Goal: Information Seeking & Learning: Learn about a topic

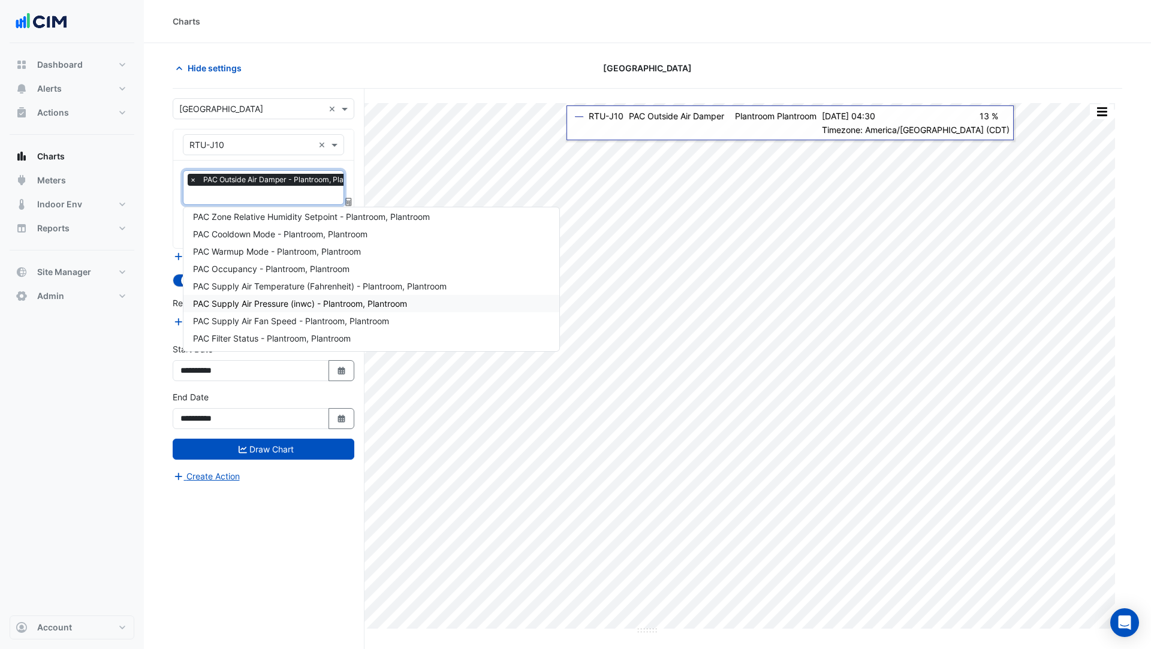
scroll to position [0, 6]
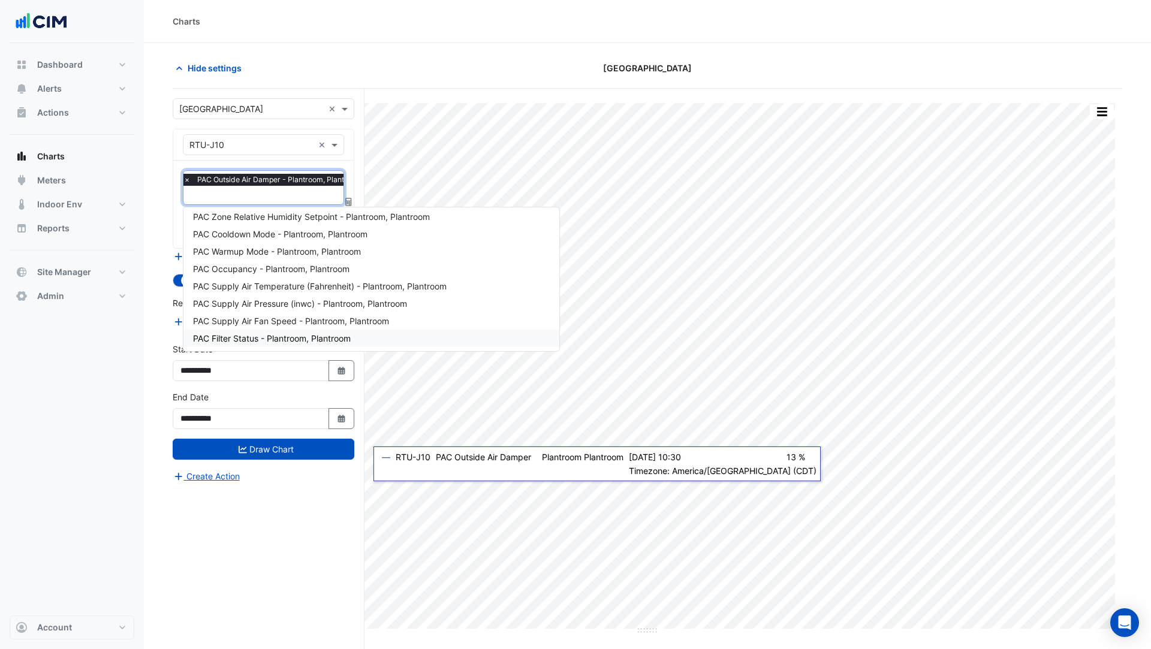
click at [325, 544] on div "**********" at bounding box center [269, 392] width 192 height 606
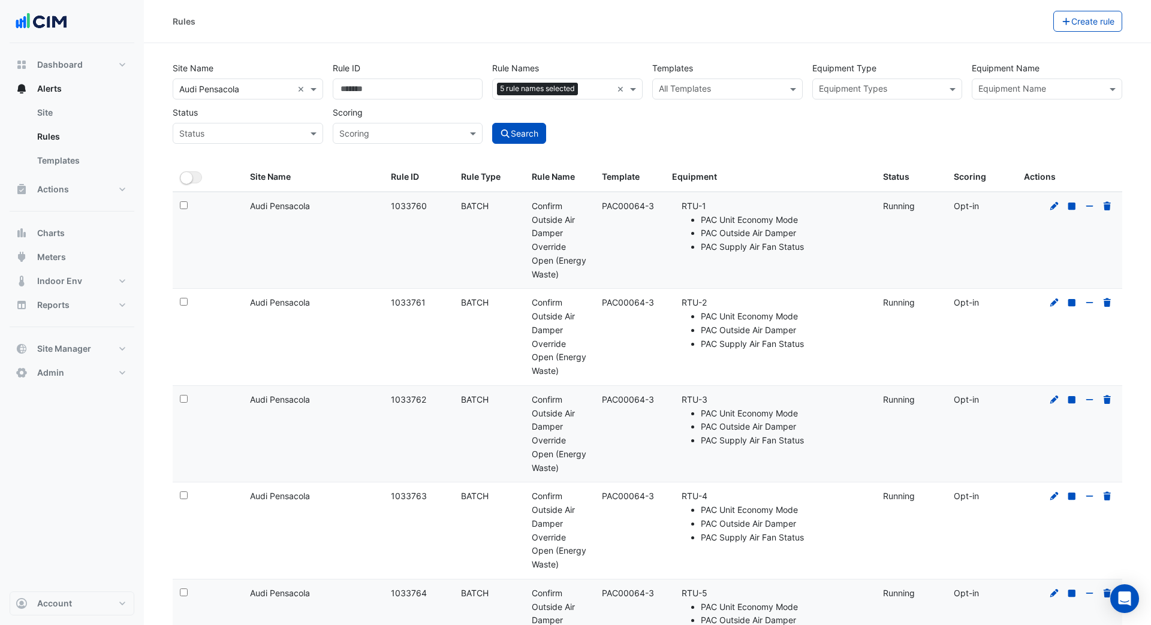
select select "***"
click at [1057, 206] on icon at bounding box center [1054, 206] width 11 height 8
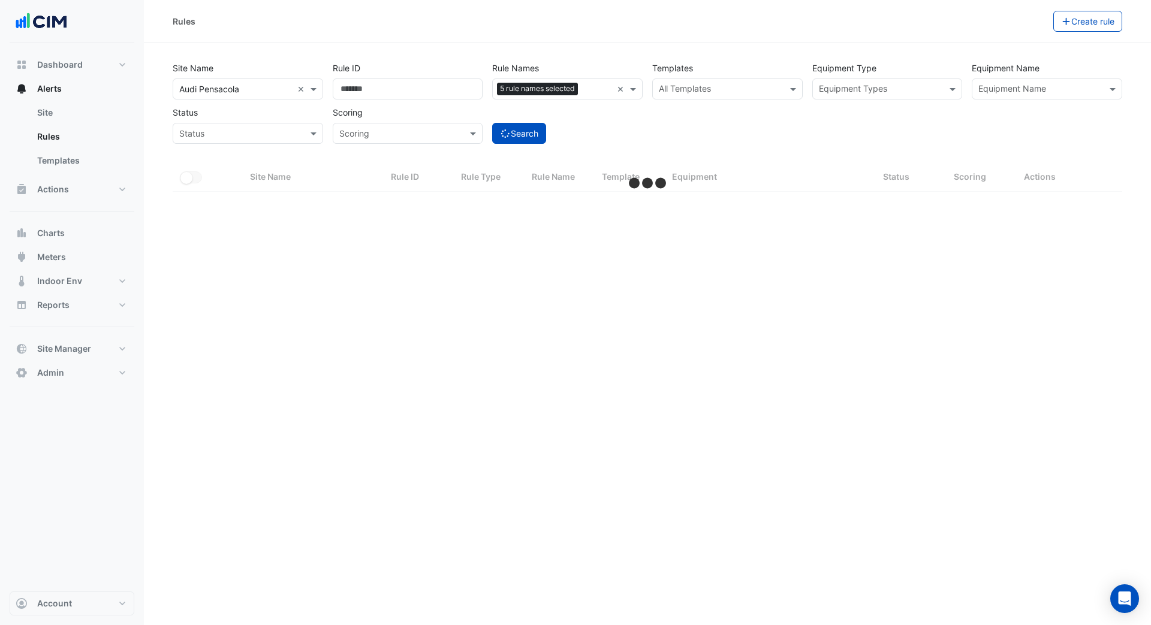
select select "***"
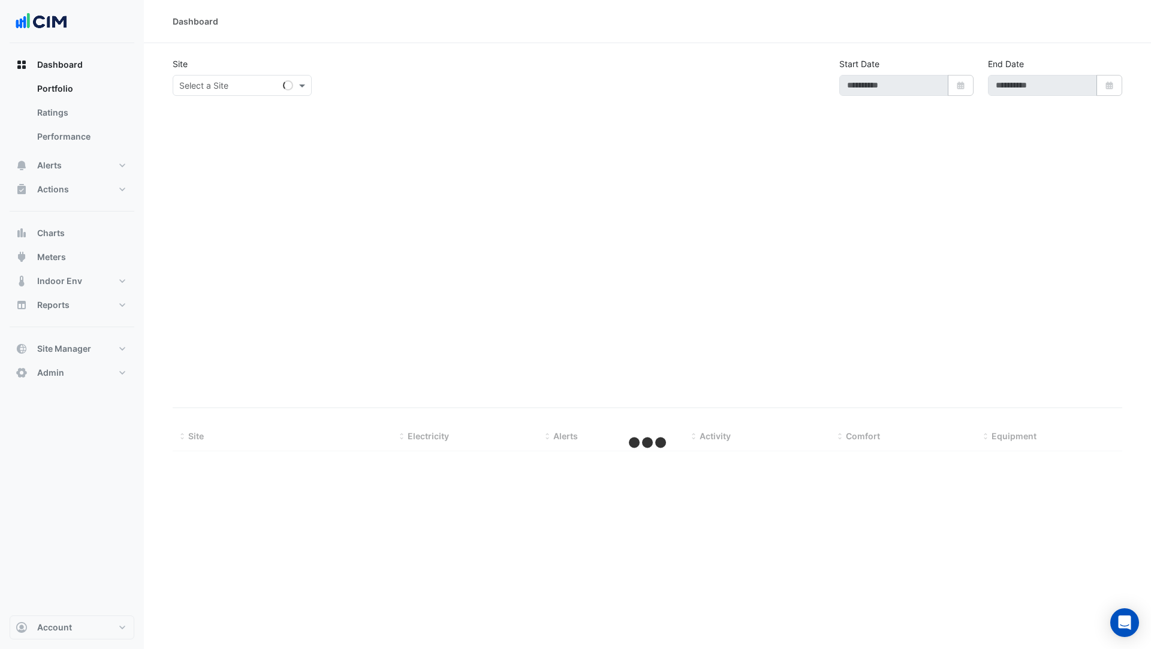
type input "**********"
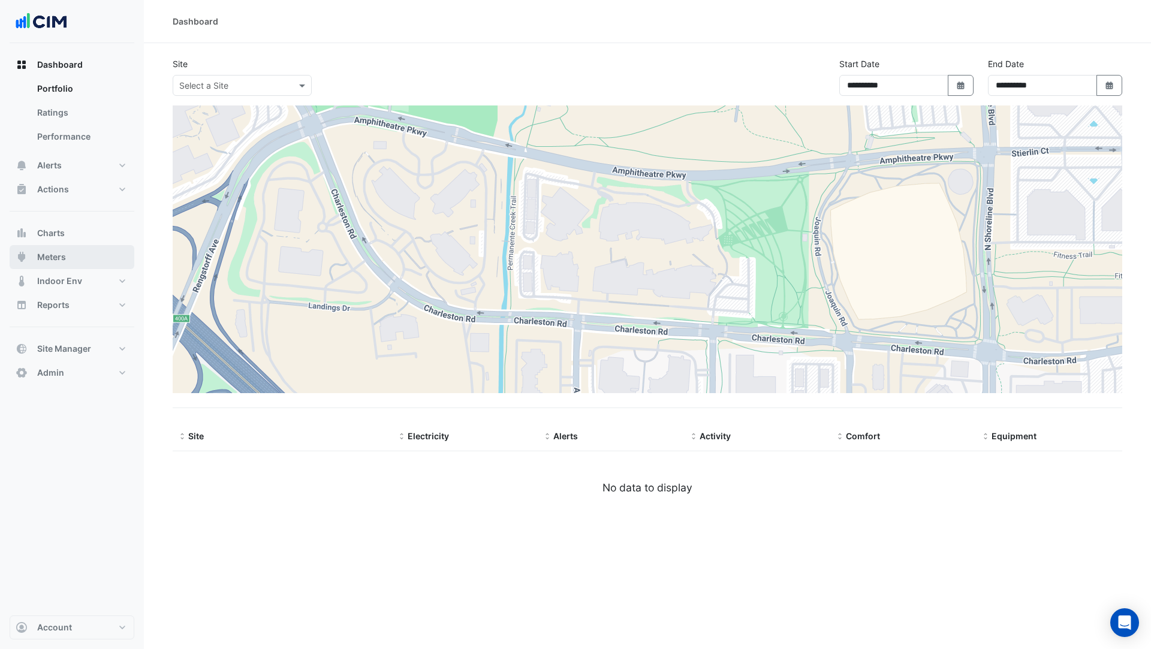
click at [77, 260] on button "Meters" at bounding box center [72, 257] width 125 height 24
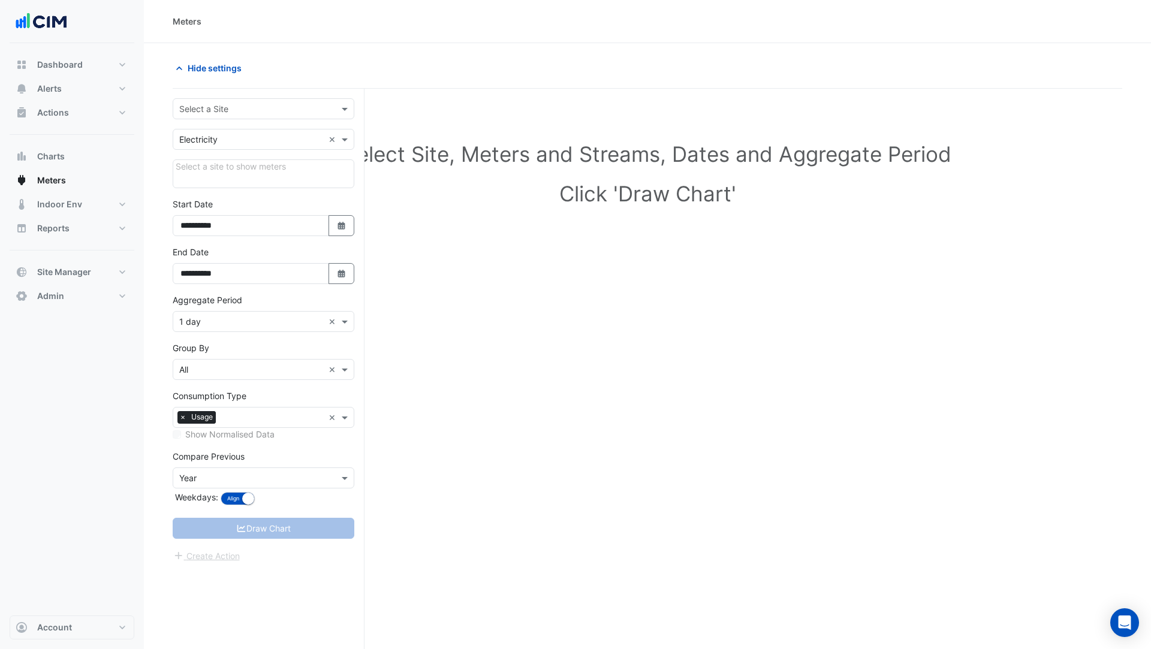
click at [246, 113] on input "text" at bounding box center [251, 109] width 144 height 13
type input "**"
click at [237, 156] on div "HQ Charlotte" at bounding box center [263, 151] width 180 height 17
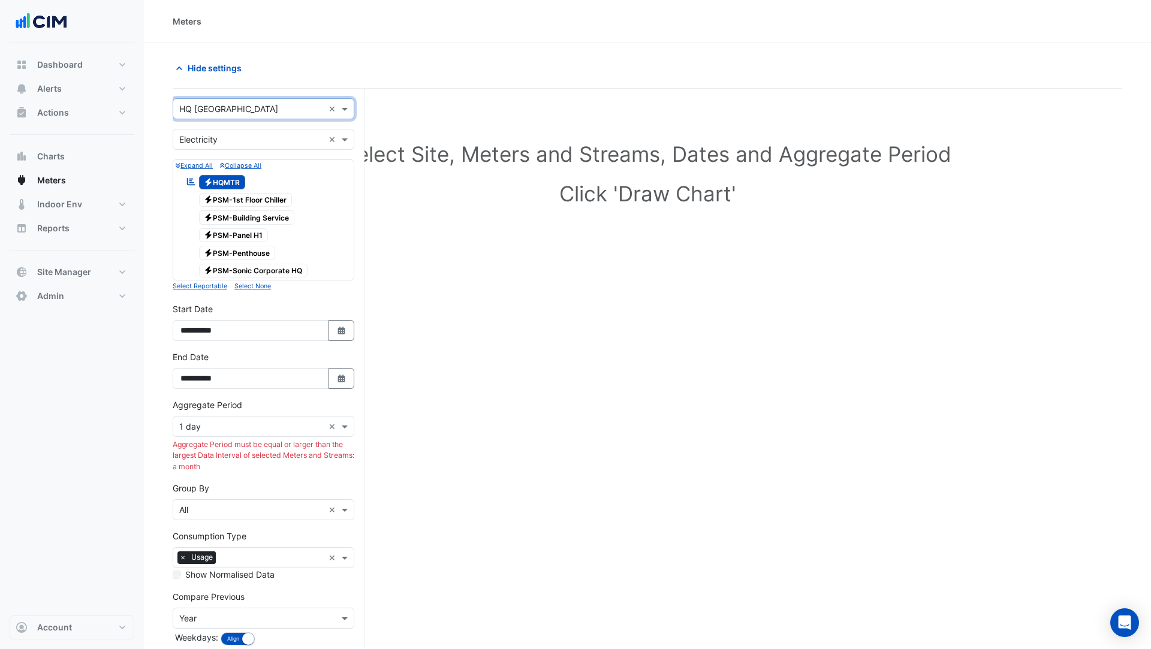
click at [251, 204] on span "Electricity PSM-1st Floor Chiller" at bounding box center [245, 200] width 93 height 14
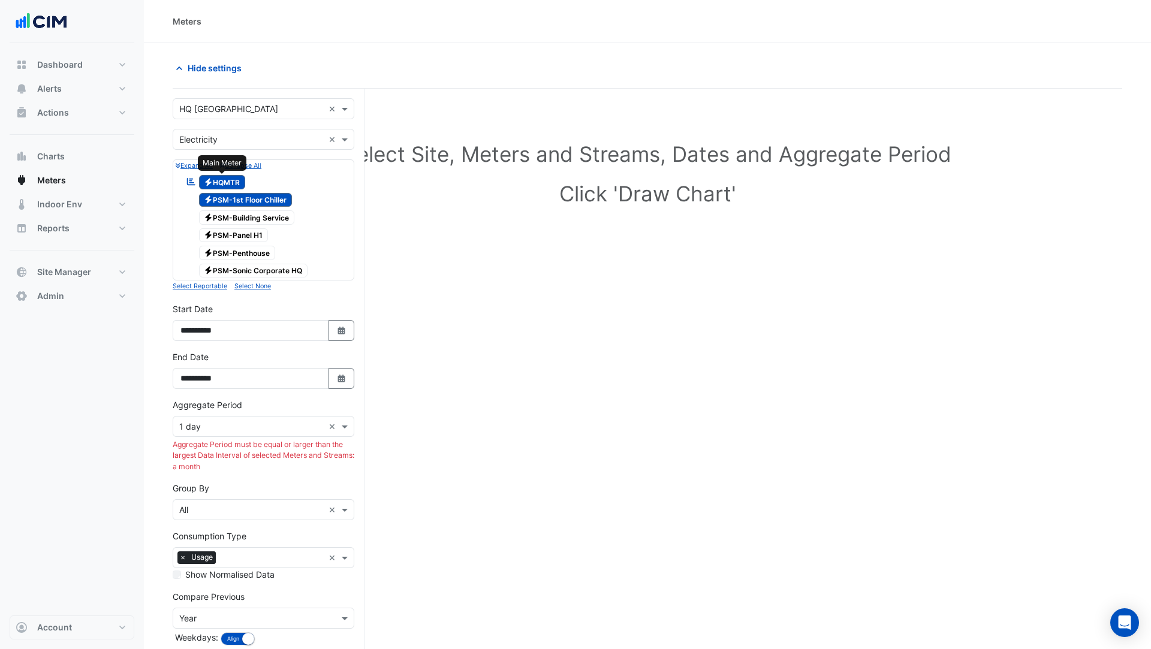
click at [226, 185] on span "Electricity HQMTR" at bounding box center [222, 182] width 47 height 14
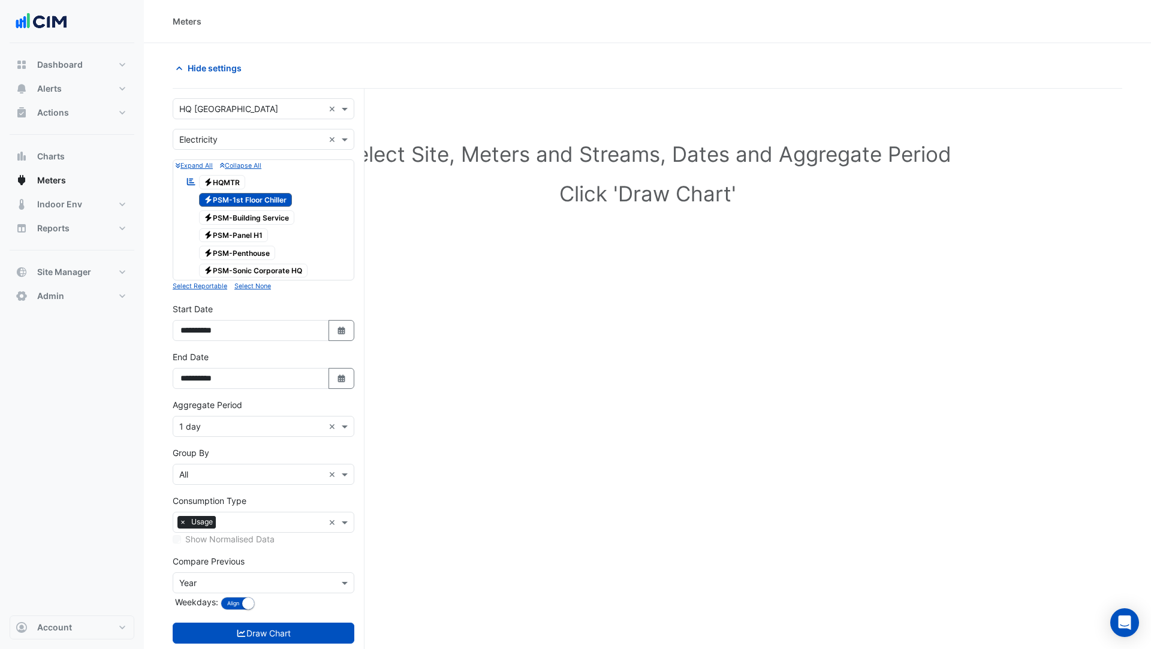
click at [251, 215] on span "Electricity PSM-Building Service" at bounding box center [247, 217] width 96 height 14
click at [251, 238] on span "Electricity PSM-Panel H1" at bounding box center [234, 235] width 70 height 14
click at [255, 254] on span "Electricity PSM-Penthouse" at bounding box center [237, 253] width 77 height 14
click at [257, 268] on span "Electricity PSM-Sonic Corporate HQ" at bounding box center [253, 271] width 109 height 14
click at [206, 469] on input "text" at bounding box center [251, 475] width 144 height 13
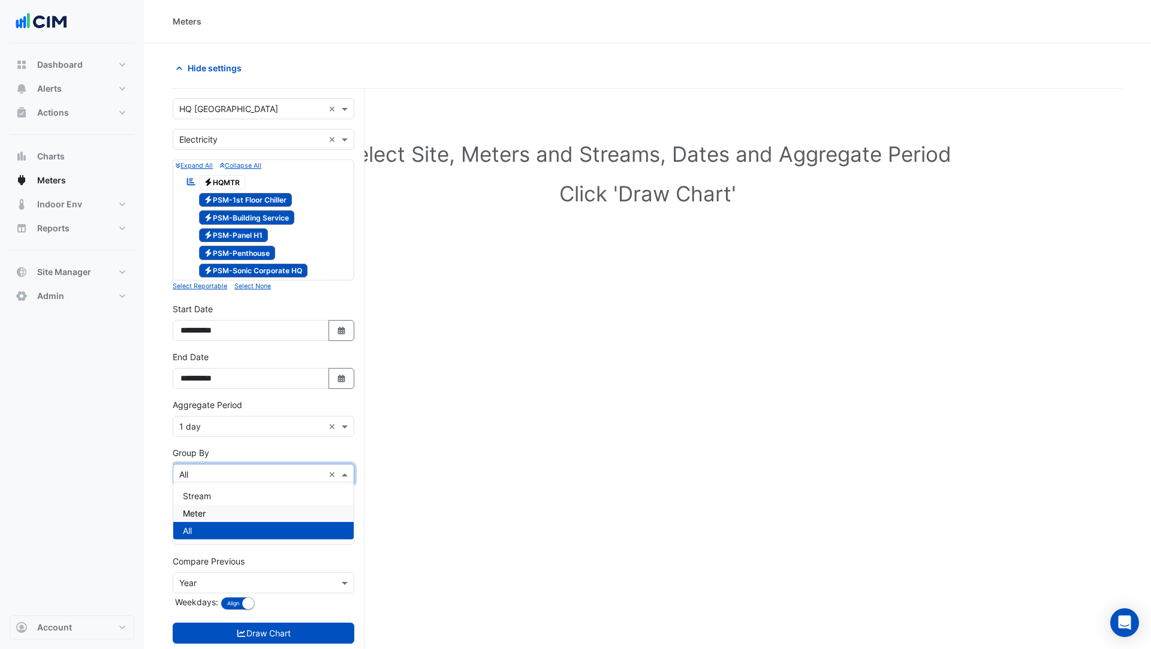
click at [211, 507] on div "Meter" at bounding box center [263, 513] width 180 height 17
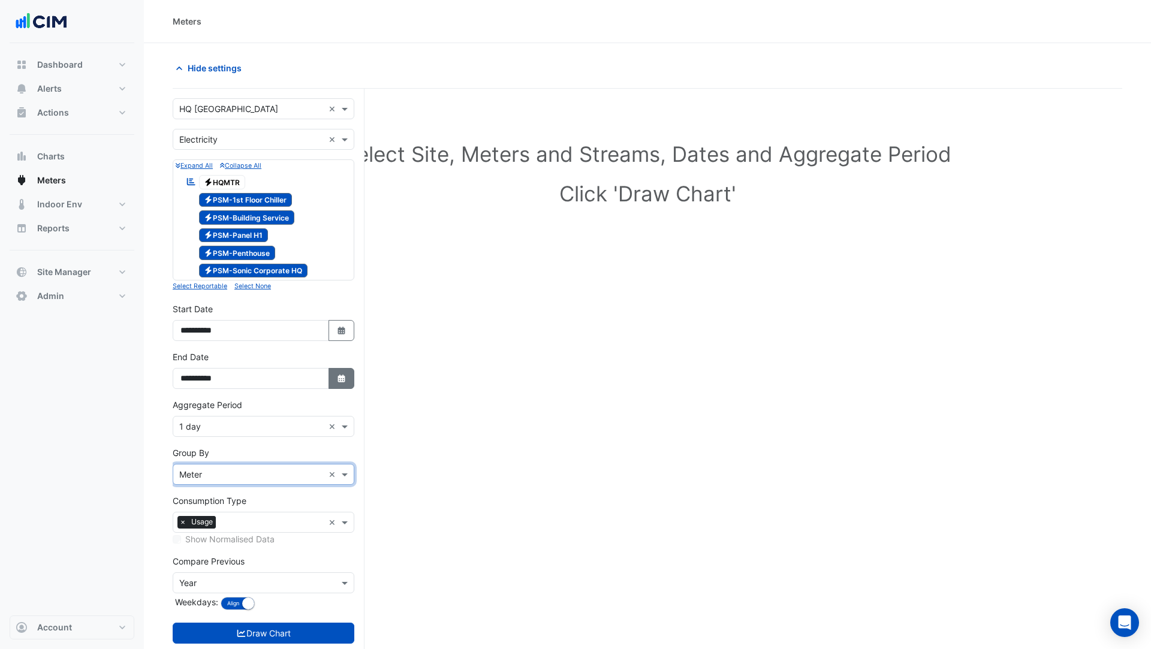
click at [347, 376] on button "Select Date" at bounding box center [341, 378] width 26 height 21
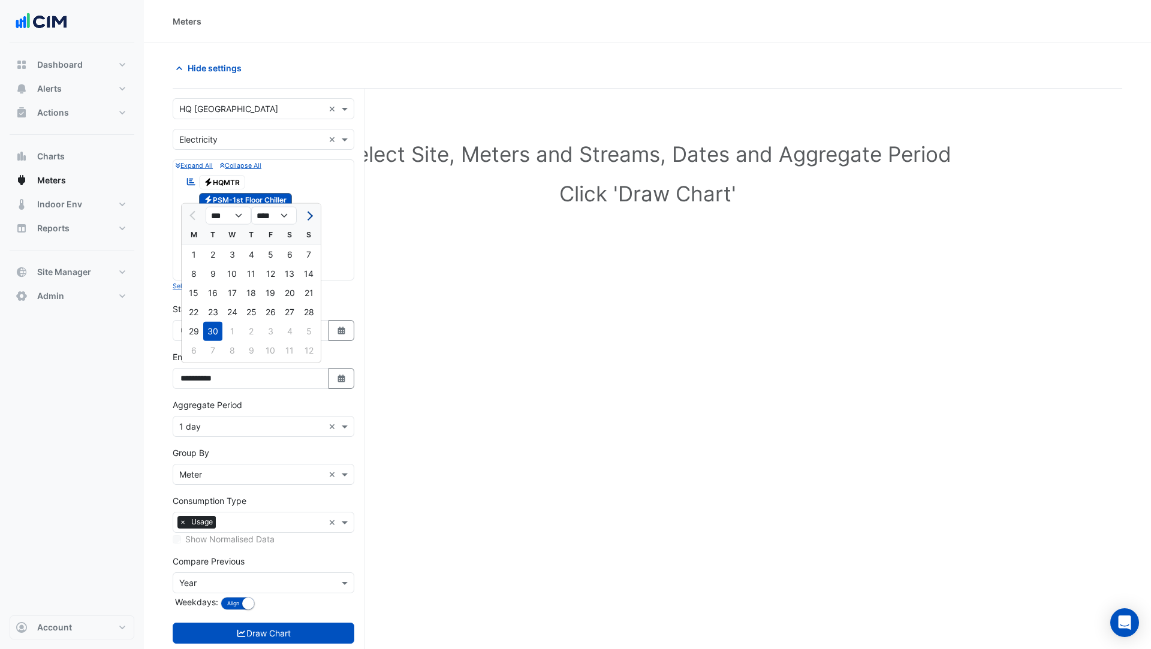
click at [306, 215] on span "Next month" at bounding box center [308, 215] width 9 height 9
select select "**"
click at [238, 295] on div "15" at bounding box center [231, 292] width 19 height 19
type input "**********"
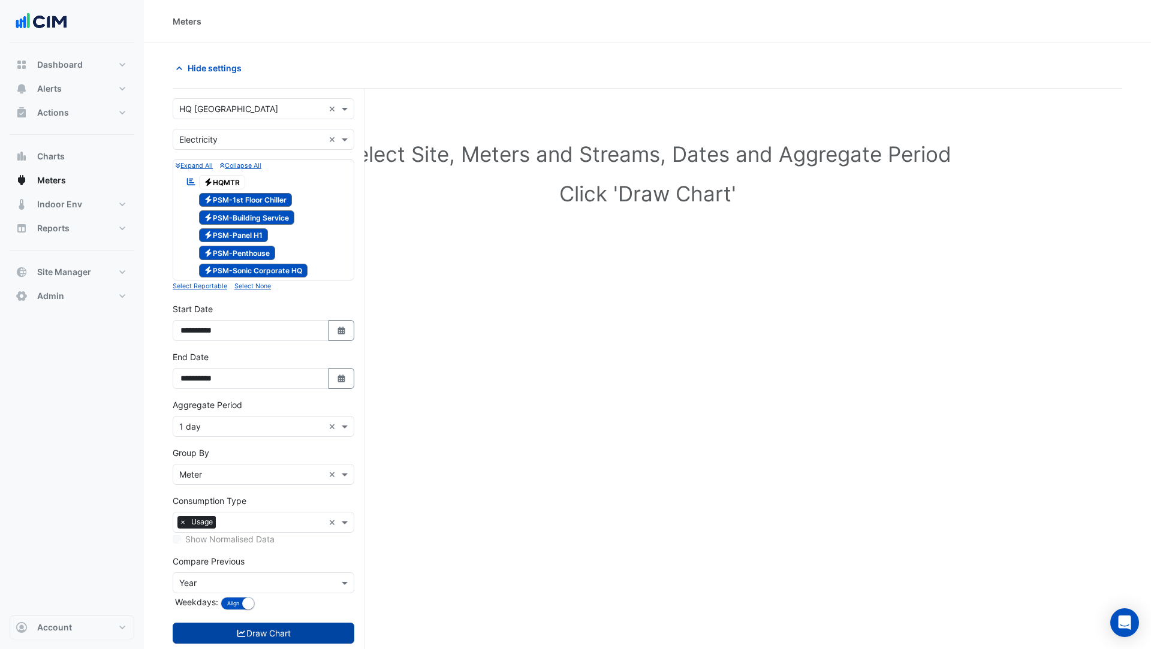
click at [306, 635] on button "Draw Chart" at bounding box center [264, 633] width 182 height 21
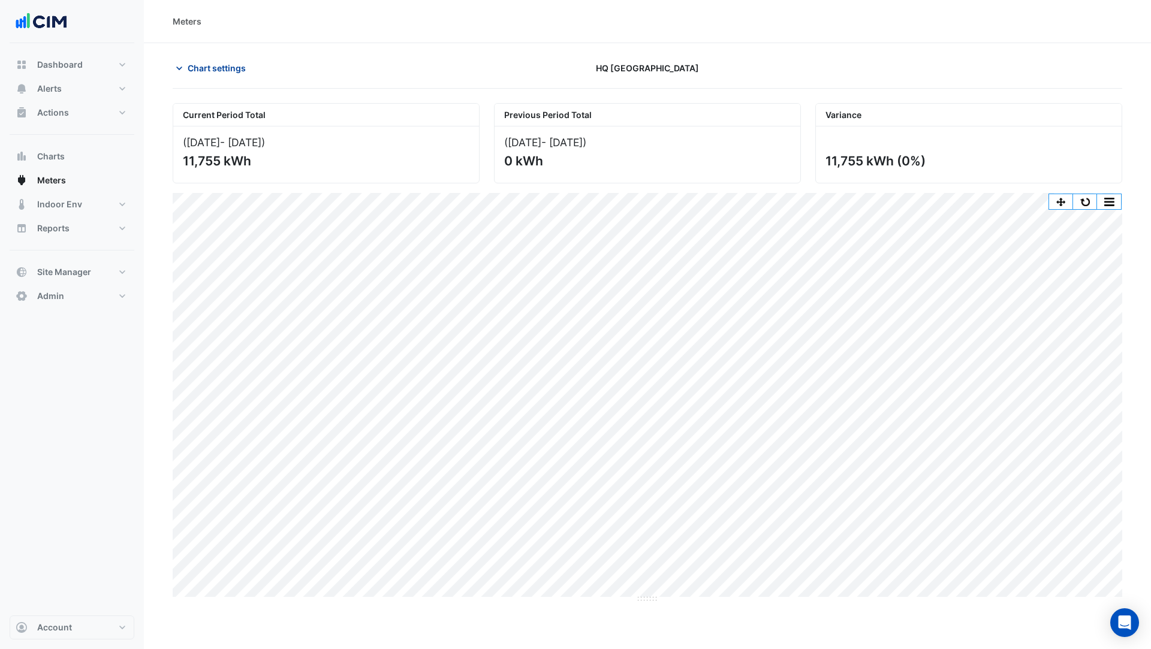
click at [215, 66] on span "Chart settings" at bounding box center [217, 68] width 58 height 13
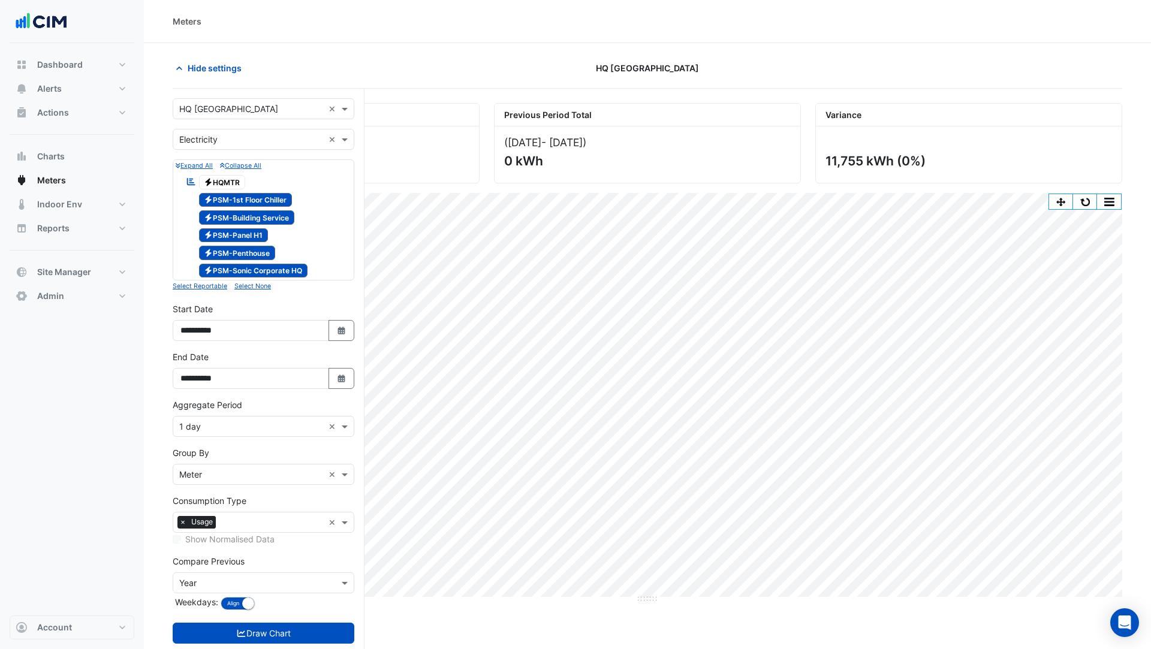
click at [236, 434] on form "× HQ Charlotte × × Electricity × Expand All Collapse All Reportable Electricity…" at bounding box center [264, 382] width 182 height 569
click at [236, 421] on input "text" at bounding box center [251, 427] width 144 height 13
click at [233, 475] on div "30 min" at bounding box center [263, 482] width 180 height 17
click at [280, 623] on button "Draw Chart" at bounding box center [264, 633] width 182 height 21
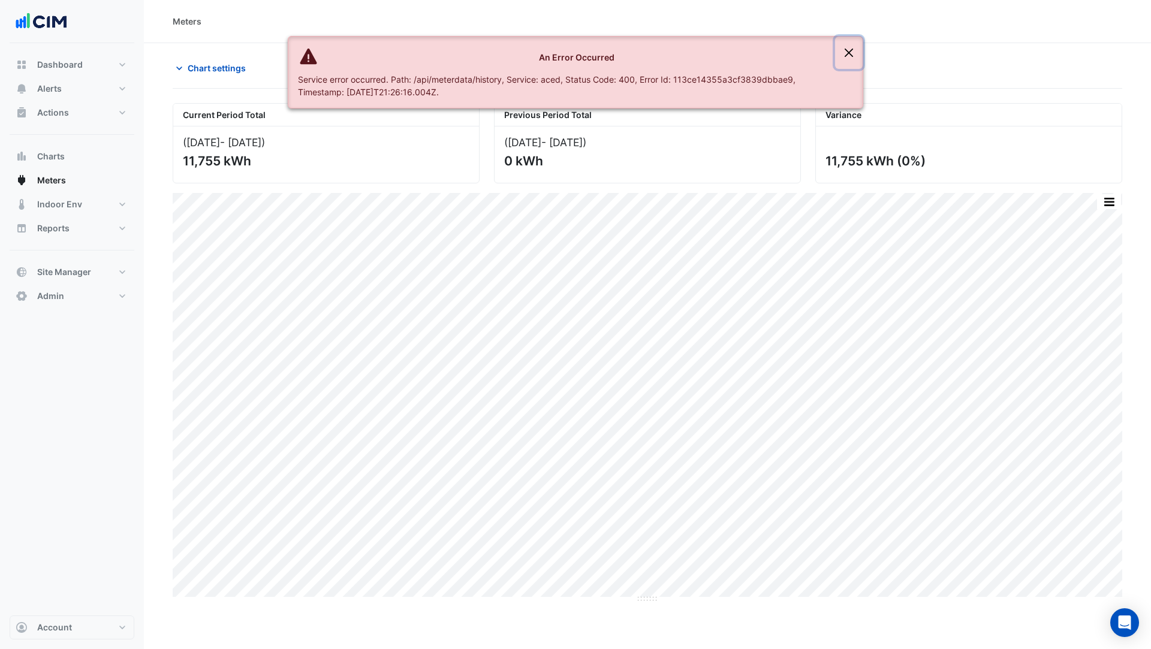
click at [856, 56] on button "Close" at bounding box center [849, 53] width 28 height 32
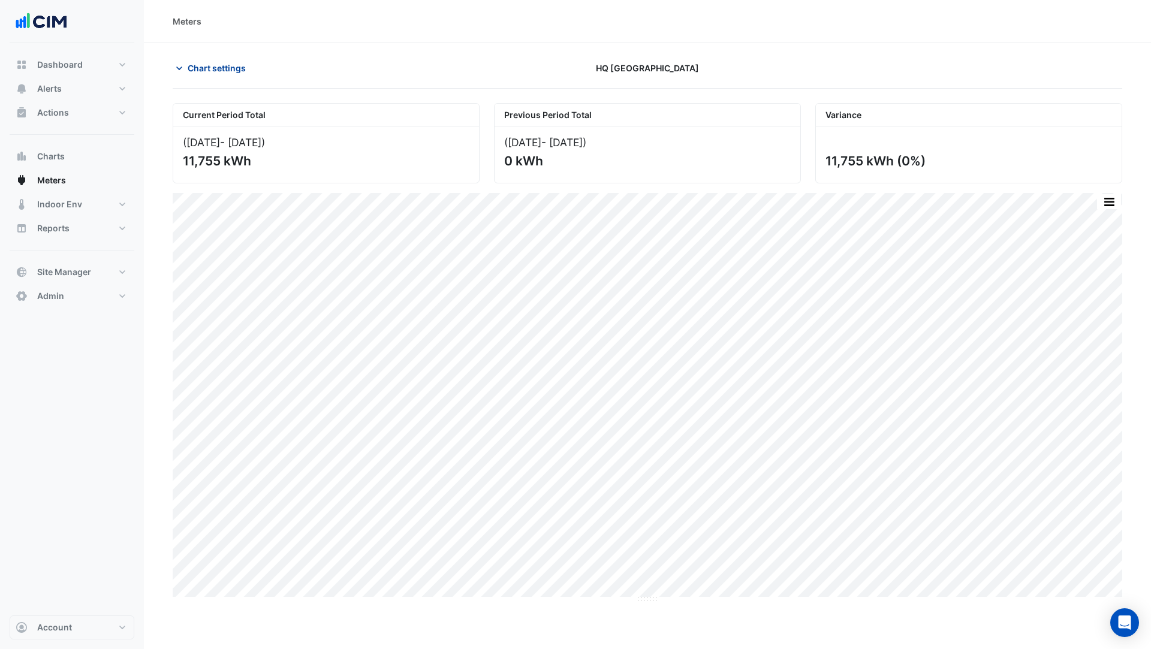
click at [235, 63] on span "Chart settings" at bounding box center [217, 68] width 58 height 13
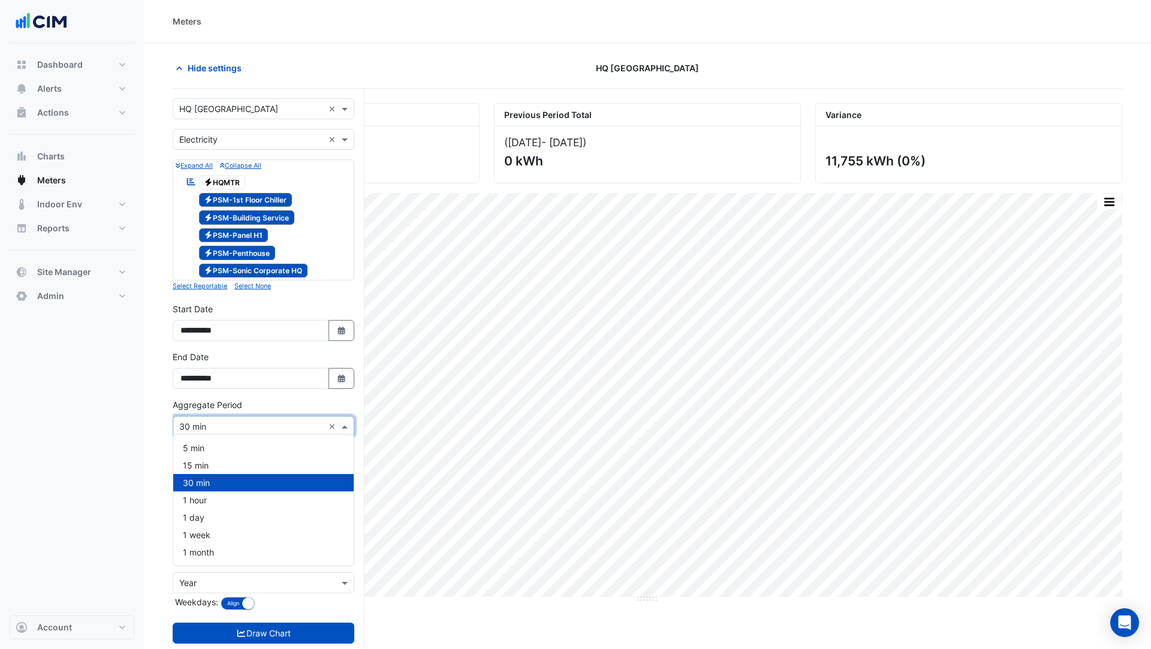
click at [233, 426] on input "text" at bounding box center [251, 427] width 144 height 13
click at [218, 464] on div "15 min" at bounding box center [263, 465] width 180 height 17
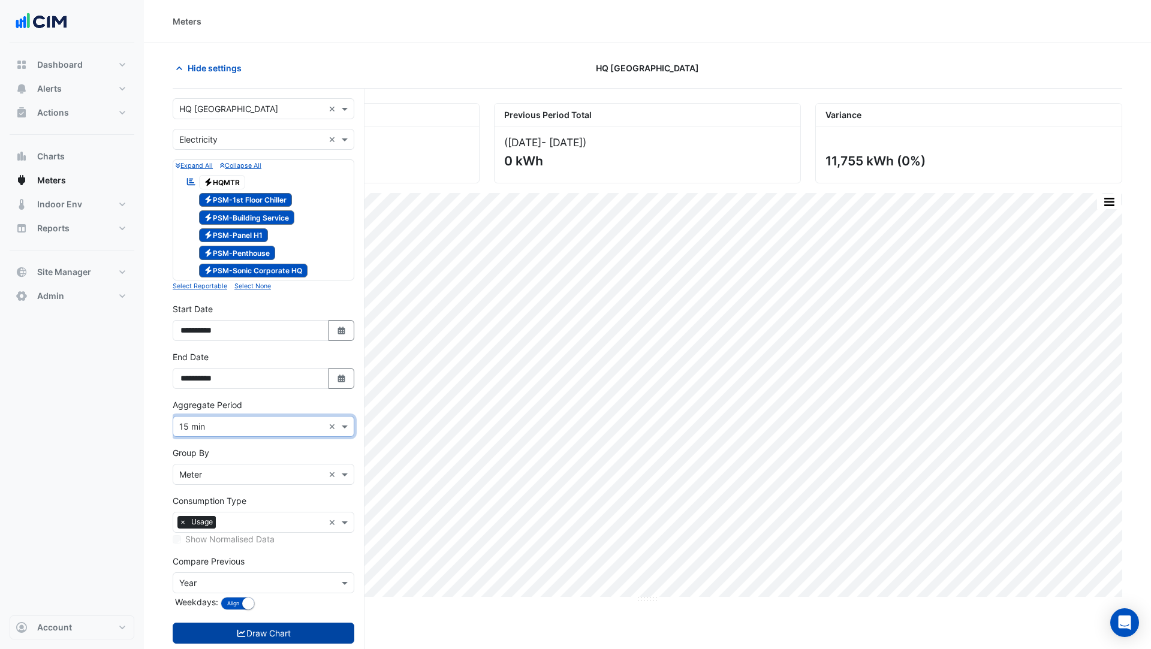
click at [267, 627] on button "Draw Chart" at bounding box center [264, 633] width 182 height 21
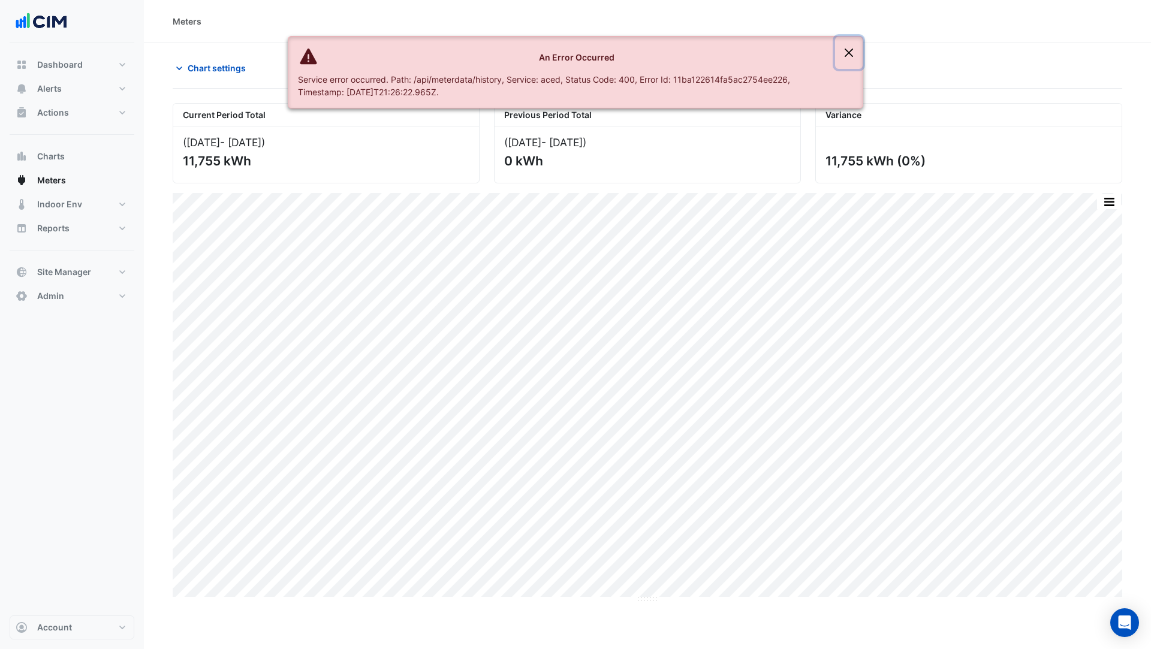
click at [846, 58] on button "Close" at bounding box center [849, 53] width 28 height 32
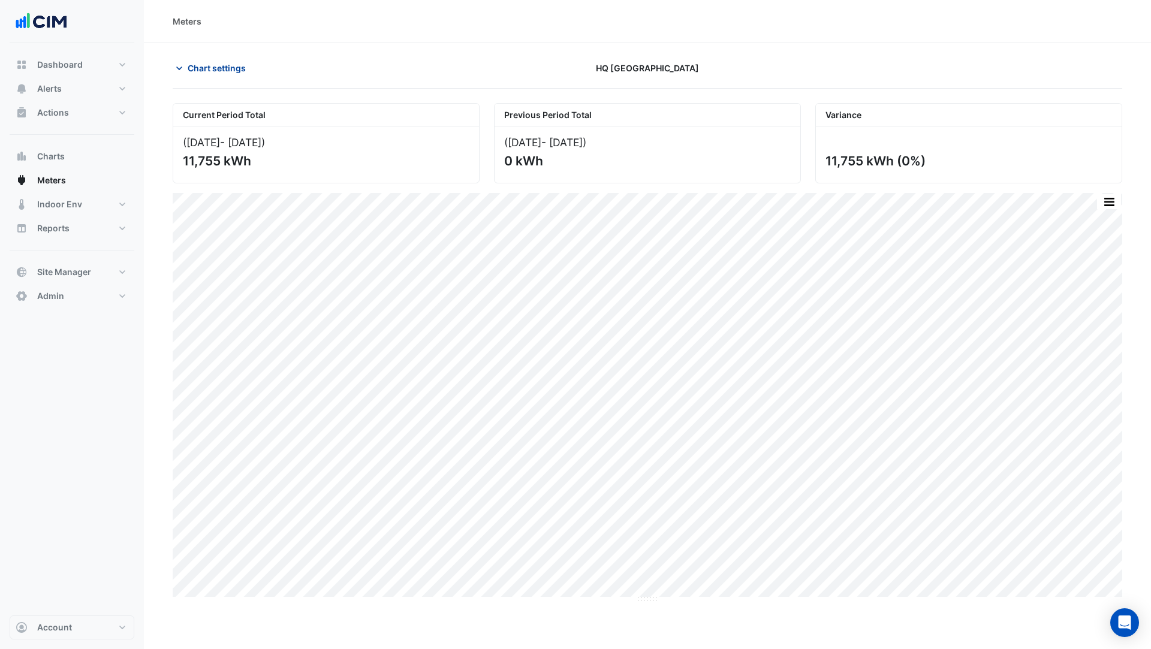
click at [190, 68] on span "Chart settings" at bounding box center [217, 68] width 58 height 13
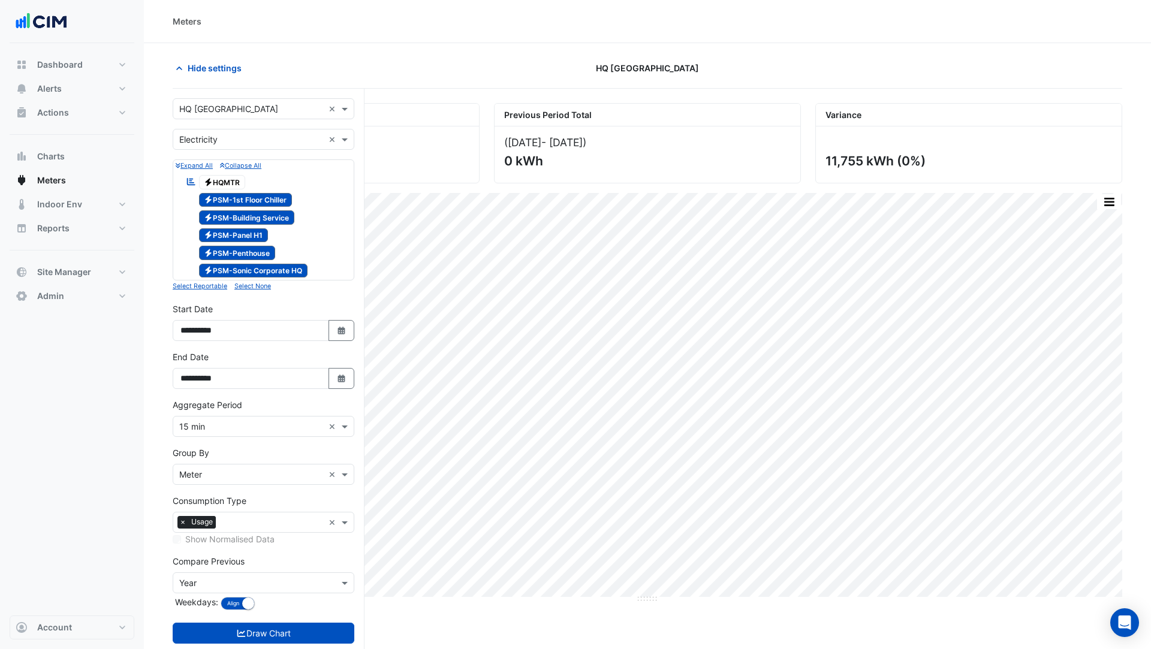
click at [249, 475] on input "text" at bounding box center [251, 475] width 144 height 13
click at [235, 531] on div "All" at bounding box center [263, 530] width 180 height 17
click at [271, 628] on button "Draw Chart" at bounding box center [264, 633] width 182 height 21
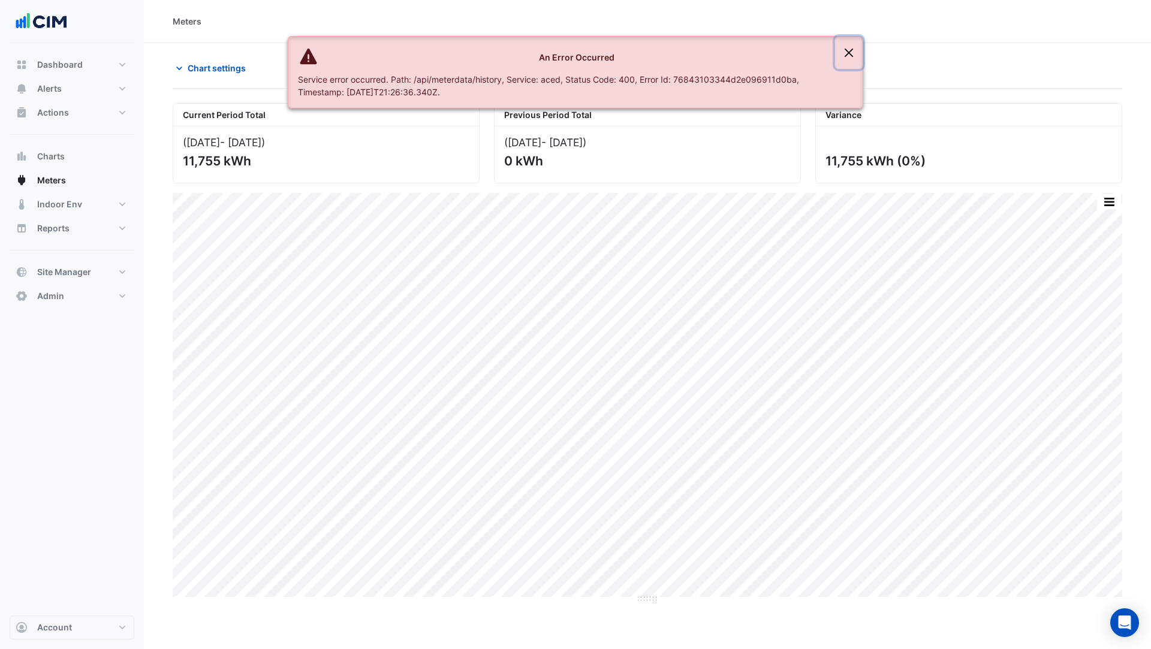
click at [853, 49] on button "Close" at bounding box center [849, 53] width 28 height 32
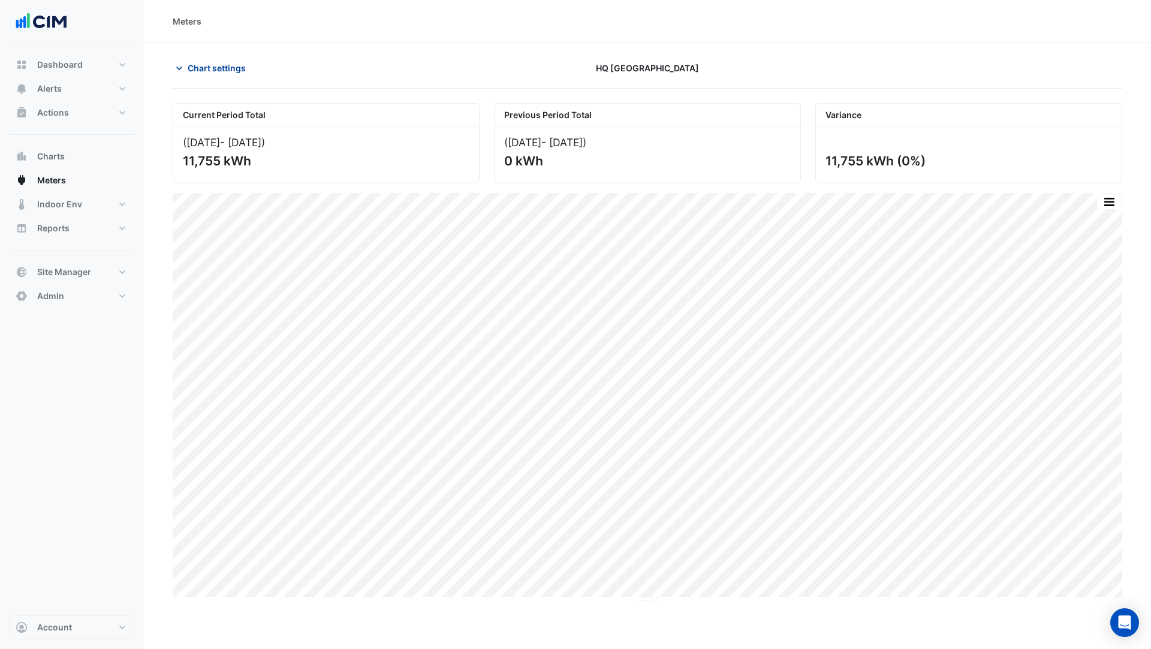
click at [220, 73] on span "Chart settings" at bounding box center [217, 68] width 58 height 13
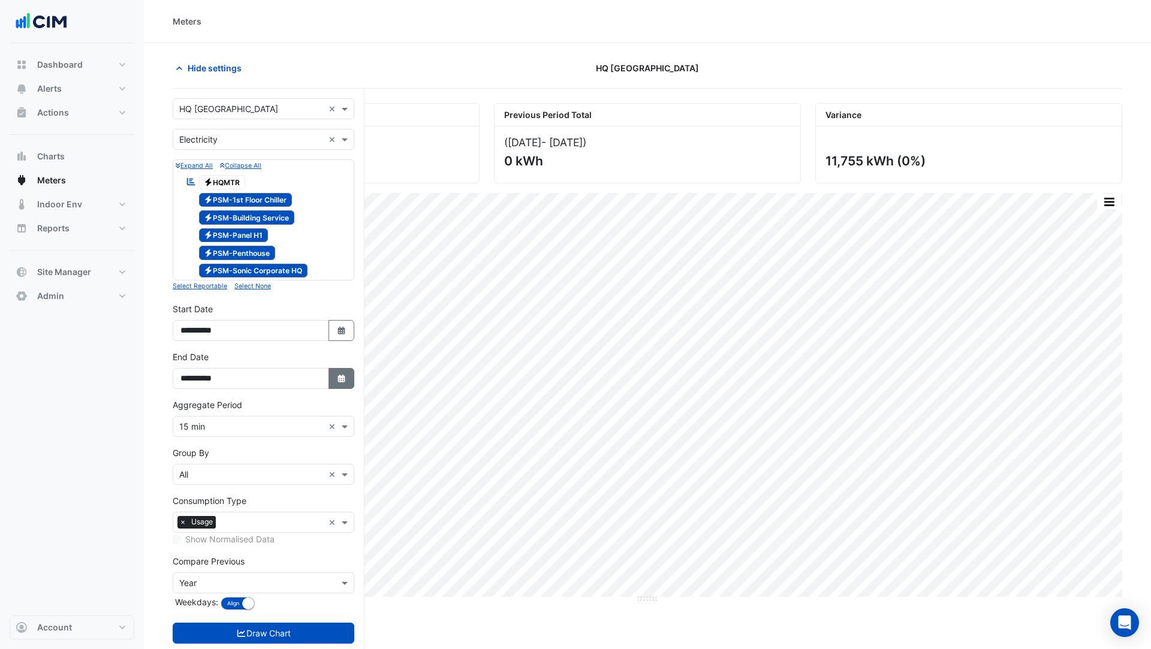
click at [342, 378] on fa-icon "Select Date" at bounding box center [341, 378] width 11 height 10
select select "**"
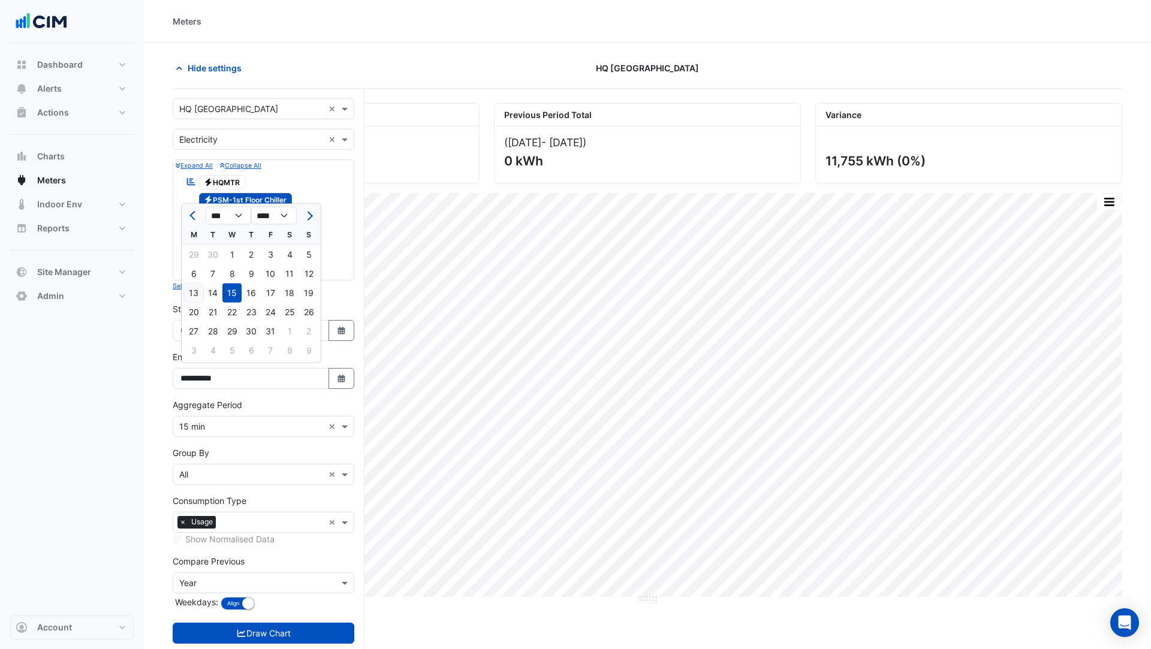
click at [195, 293] on div "13" at bounding box center [193, 292] width 19 height 19
type input "**********"
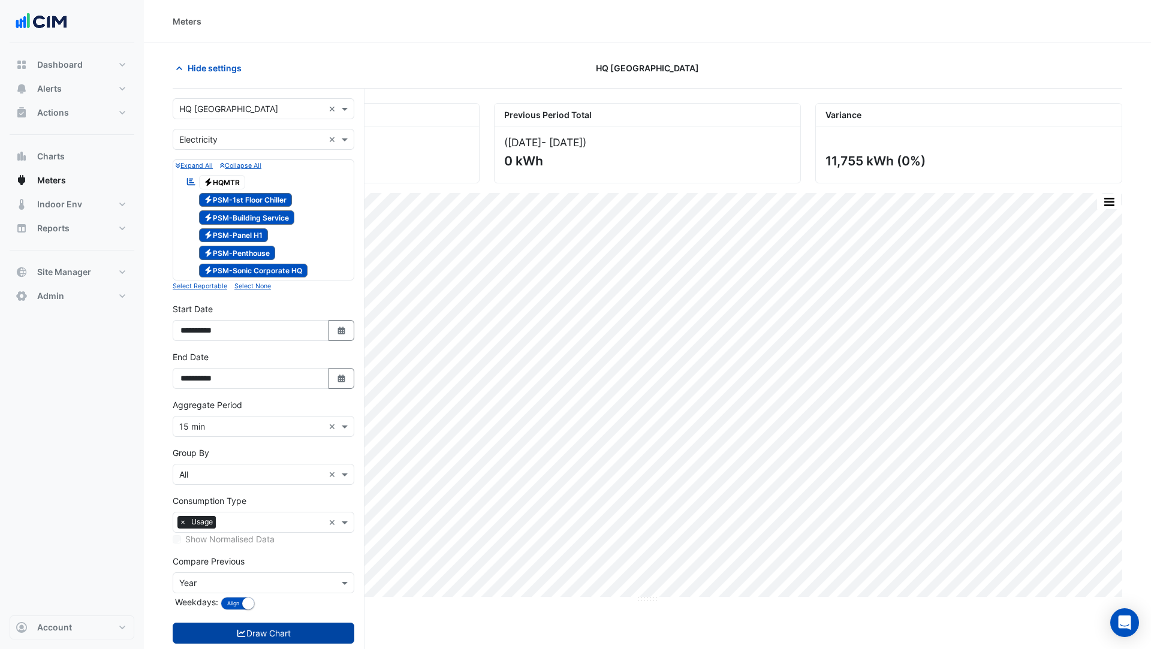
click at [308, 630] on button "Draw Chart" at bounding box center [264, 633] width 182 height 21
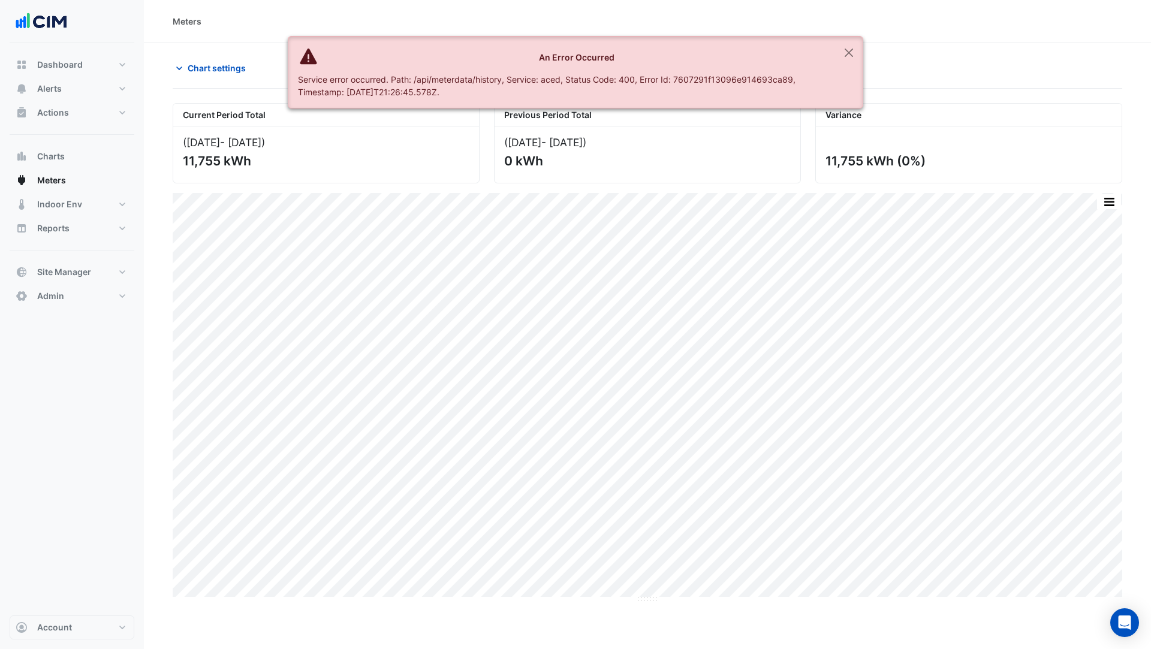
click at [849, 32] on div "Meters" at bounding box center [647, 21] width 1007 height 43
click at [849, 48] on button "Close" at bounding box center [849, 53] width 28 height 32
click at [845, 50] on button "Close" at bounding box center [849, 53] width 28 height 32
